Goal: Check status: Check status

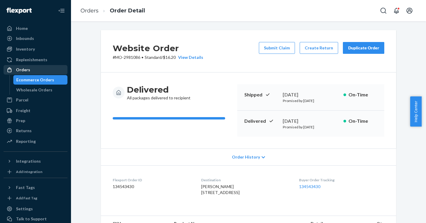
click at [30, 70] on div "Orders" at bounding box center [35, 70] width 63 height 8
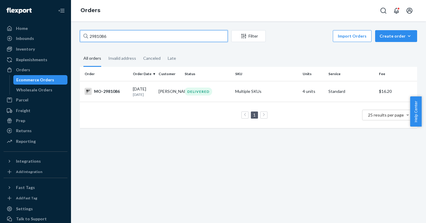
drag, startPoint x: 140, startPoint y: 34, endPoint x: 75, endPoint y: 37, distance: 65.5
click at [75, 37] on div "2981086 Filter Import Orders Create order Ecommerce order Removal order All ord…" at bounding box center [248, 122] width 355 height 202
paste input "3002228"
type input "3002228"
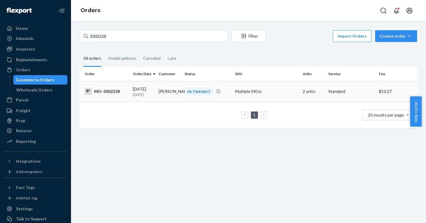
click at [104, 91] on div "MO-3002228" at bounding box center [106, 91] width 43 height 7
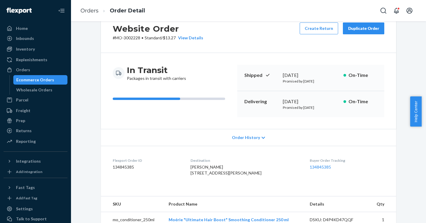
scroll to position [23, 0]
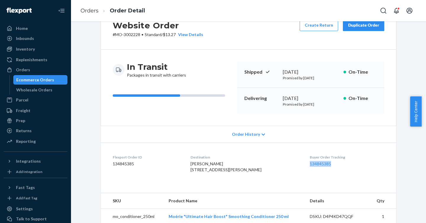
drag, startPoint x: 325, startPoint y: 162, endPoint x: 299, endPoint y: 164, distance: 25.5
click at [299, 164] on dl "Flexport Order ID 134845385 Destination [PERSON_NAME] [STREET_ADDRESS][PERSON_N…" at bounding box center [248, 165] width 295 height 44
copy link "134845385"
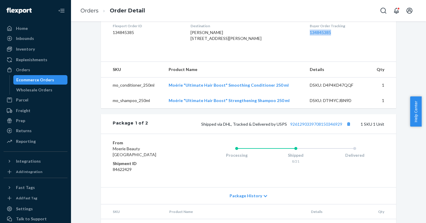
scroll to position [157, 0]
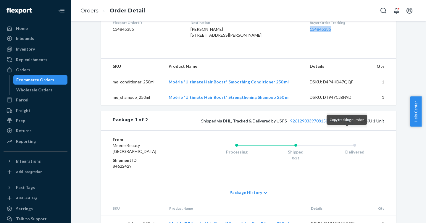
click at [348, 125] on button "Copy tracking number" at bounding box center [349, 121] width 8 height 8
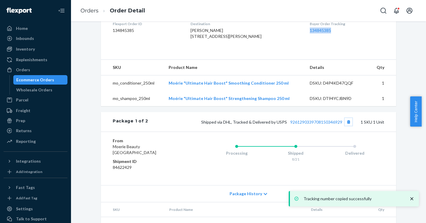
scroll to position [156, 0]
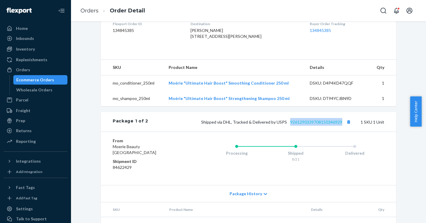
drag, startPoint x: 286, startPoint y: 134, endPoint x: 340, endPoint y: 134, distance: 54.4
click at [340, 125] on span "Shipped via DHL, Tracked & Delivered by USPS 9261290339708150346929" at bounding box center [276, 122] width 151 height 5
copy link "9261290339708150346929"
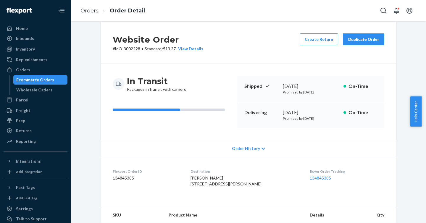
scroll to position [0, 0]
